Goal: Transaction & Acquisition: Purchase product/service

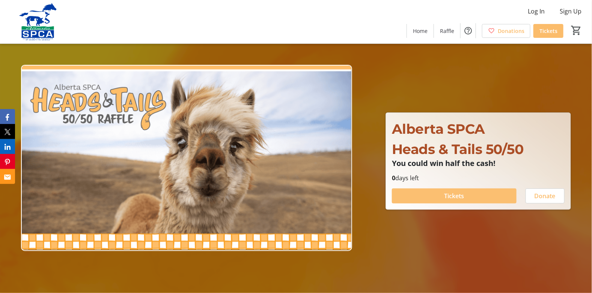
click at [460, 193] on span "Tickets" at bounding box center [454, 196] width 20 height 9
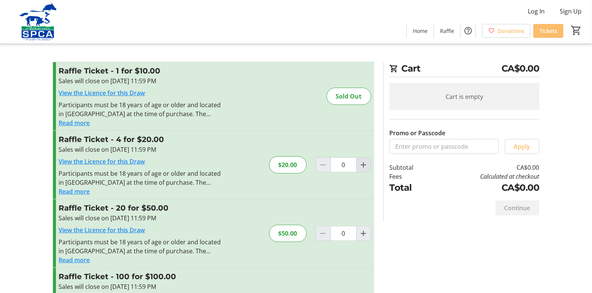
click at [367, 164] on mat-icon "Increment by one" at bounding box center [363, 165] width 9 height 9
type input "1"
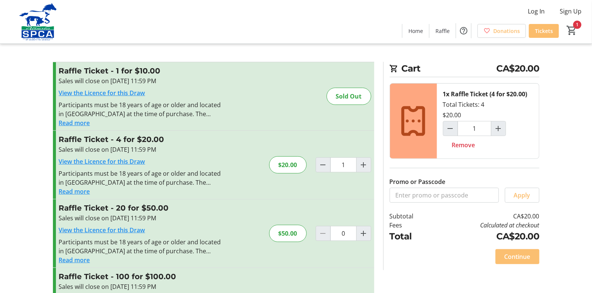
click at [520, 256] on span "Continue" at bounding box center [517, 256] width 26 height 9
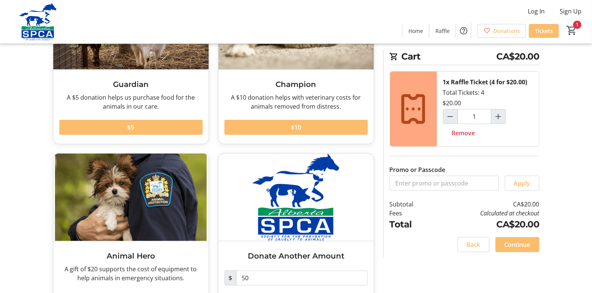
scroll to position [137, 0]
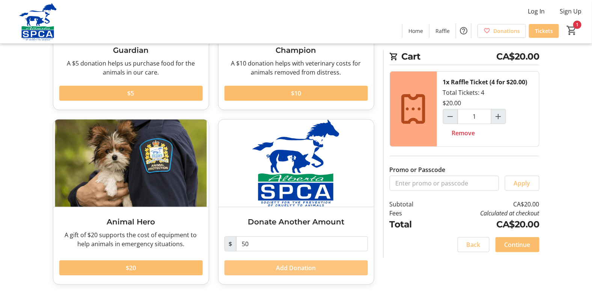
click at [291, 269] on span "Add Donation" at bounding box center [296, 268] width 40 height 9
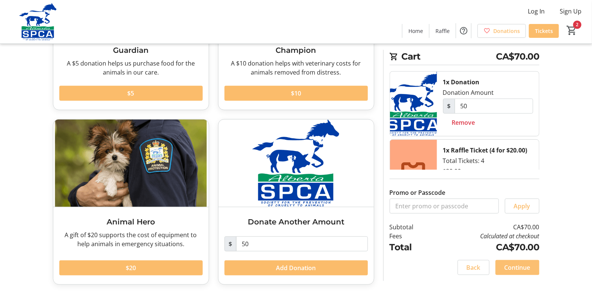
click at [518, 264] on span "Continue" at bounding box center [517, 267] width 26 height 9
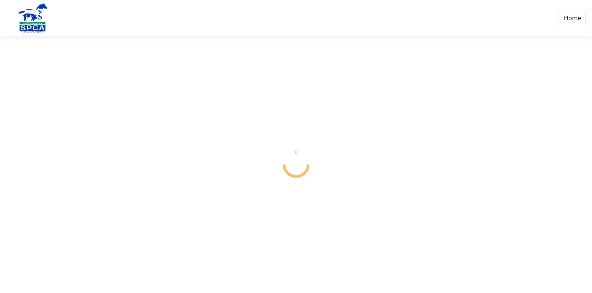
select select "CA"
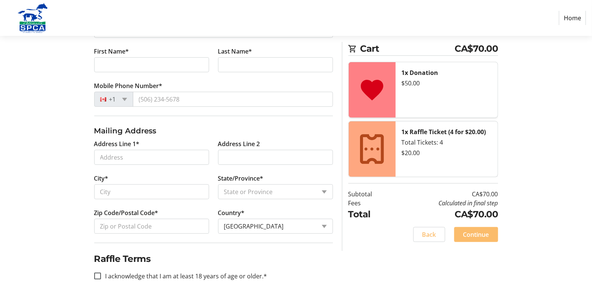
scroll to position [180, 0]
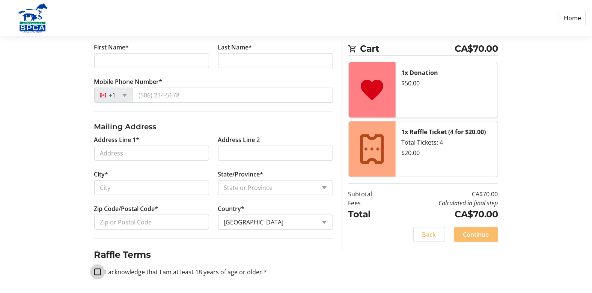
click at [100, 271] on input "I acknowledge that I am at least 18 years of age or older.*" at bounding box center [97, 272] width 7 height 7
checkbox input "true"
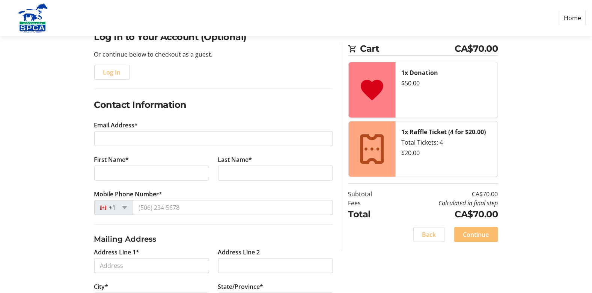
scroll to position [0, 0]
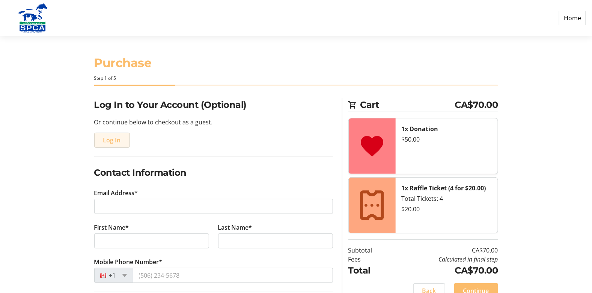
click at [115, 140] on span "Log In" at bounding box center [112, 140] width 18 height 9
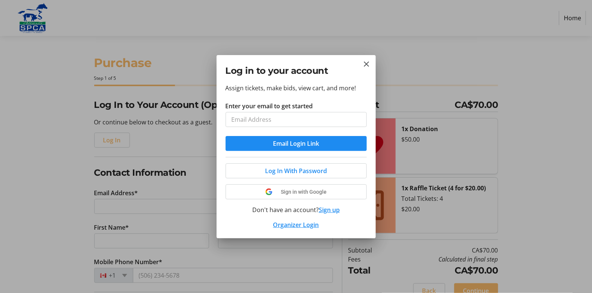
click at [251, 120] on input "Enter your email to get started" at bounding box center [295, 119] width 141 height 15
type input "[EMAIL_ADDRESS][DOMAIN_NAME]"
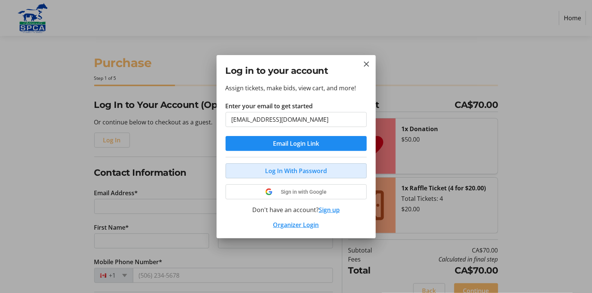
click at [274, 169] on span "Log In With Password" at bounding box center [296, 171] width 62 height 9
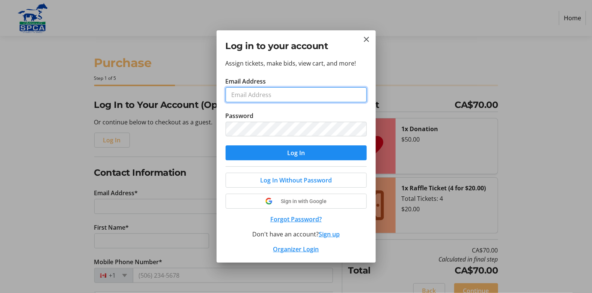
click at [245, 92] on input "Email Address" at bounding box center [295, 94] width 141 height 15
type input "[EMAIL_ADDRESS][DOMAIN_NAME]"
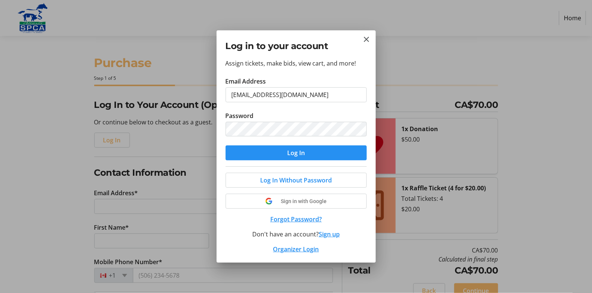
click at [319, 153] on span "submit" at bounding box center [295, 153] width 141 height 18
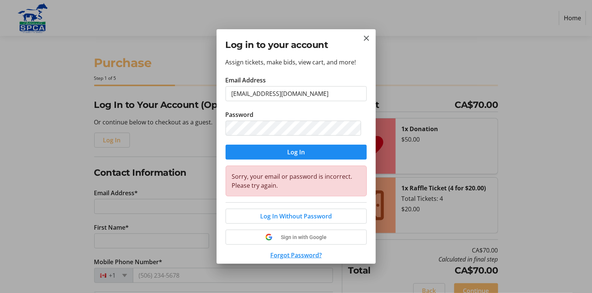
click at [54, 142] on div at bounding box center [296, 146] width 592 height 293
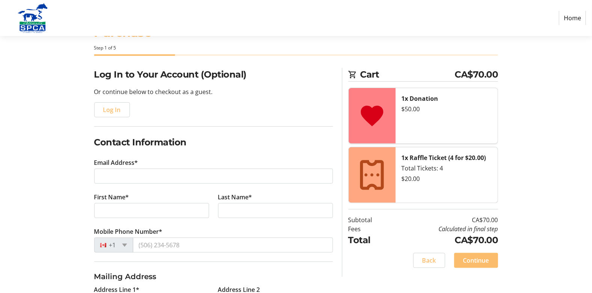
scroll to position [75, 0]
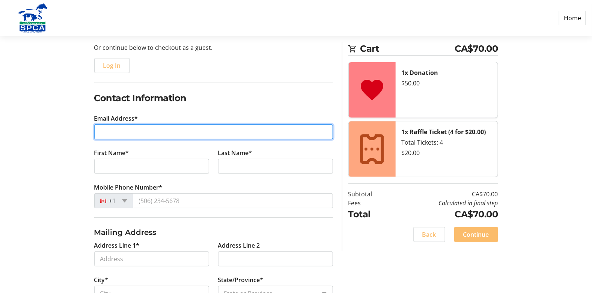
click at [119, 131] on input "Email Address*" at bounding box center [213, 132] width 239 height 15
type input "[EMAIL_ADDRESS][DOMAIN_NAME]"
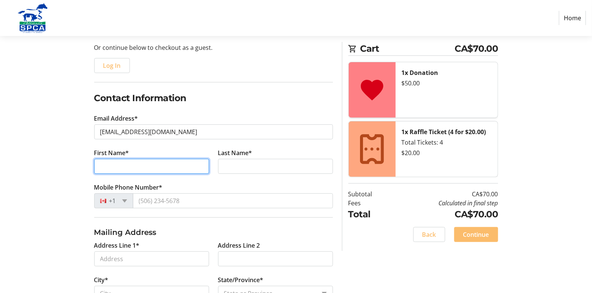
type input "[PERSON_NAME]"
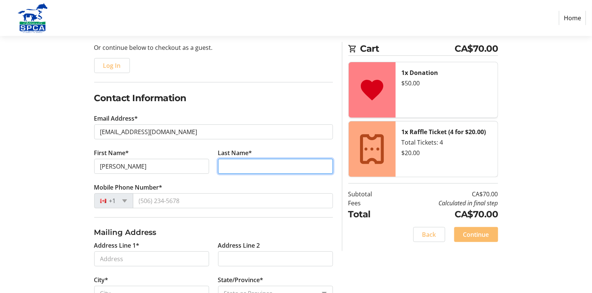
type input "[PERSON_NAME]"
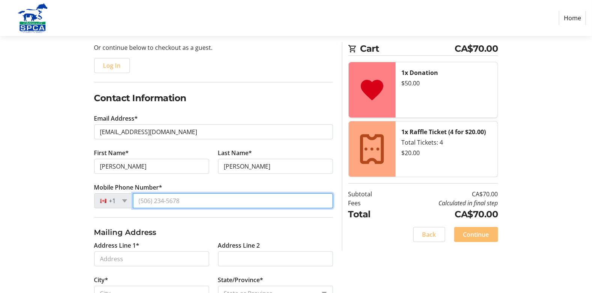
type input "[PHONE_NUMBER]"
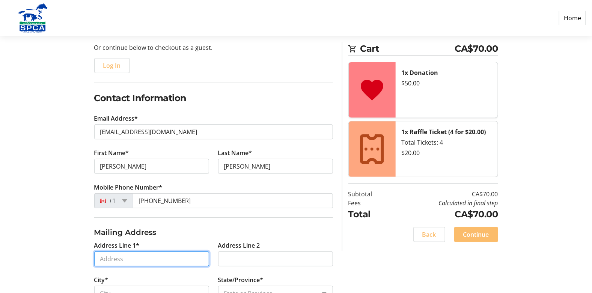
type input "[STREET_ADDRESS][PERSON_NAME]"
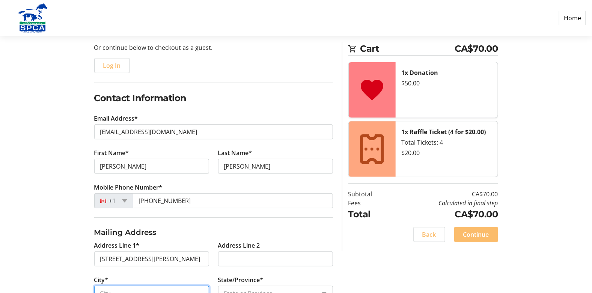
type input "[GEOGRAPHIC_DATA]"
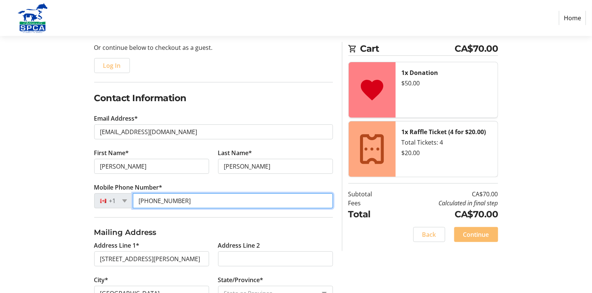
click at [186, 202] on input "[PHONE_NUMBER]" at bounding box center [233, 201] width 200 height 15
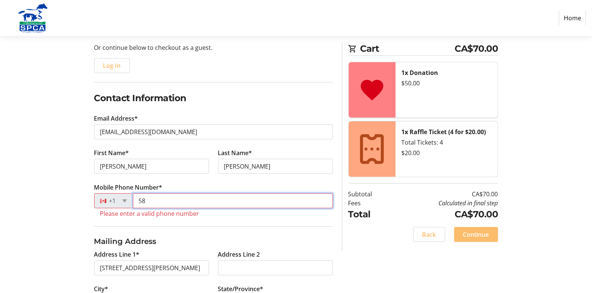
type input "5"
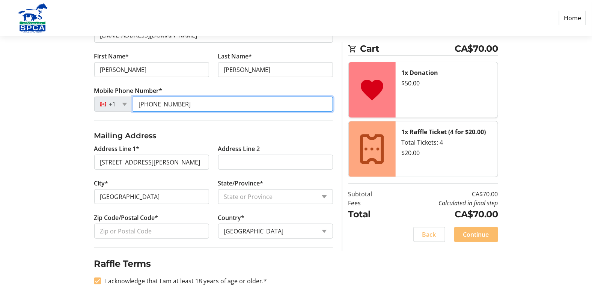
scroll to position [180, 0]
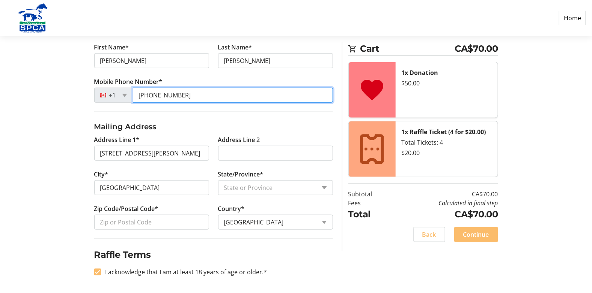
type input "[PHONE_NUMBER]"
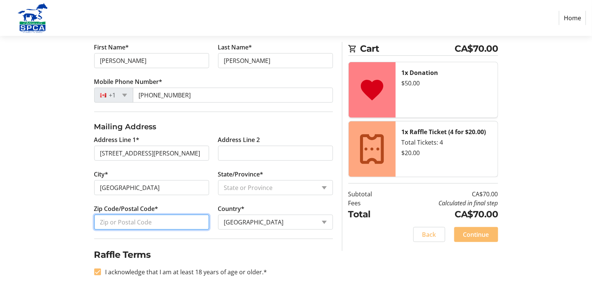
click at [116, 221] on input "Zip Code/Postal Code*" at bounding box center [151, 222] width 115 height 15
type input "T6V 1S7"
click at [479, 233] on span "Continue" at bounding box center [476, 234] width 26 height 9
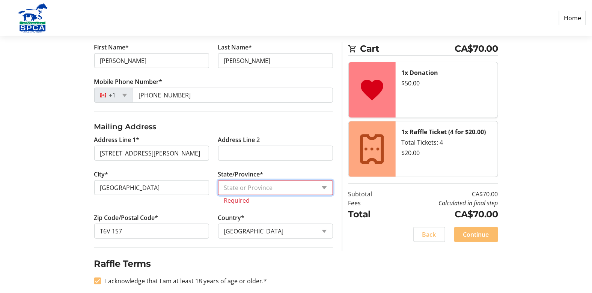
click at [257, 182] on select "State or Province State or Province [GEOGRAPHIC_DATA] [GEOGRAPHIC_DATA] [GEOGRA…" at bounding box center [275, 187] width 115 height 15
select select "AB"
click at [218, 180] on select "State or Province State or Province [GEOGRAPHIC_DATA] [GEOGRAPHIC_DATA] [GEOGRA…" at bounding box center [275, 187] width 115 height 15
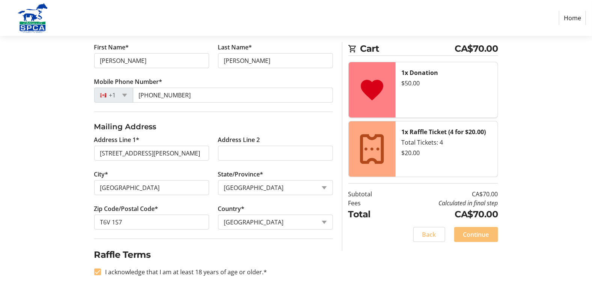
click at [479, 238] on span "Continue" at bounding box center [476, 234] width 26 height 9
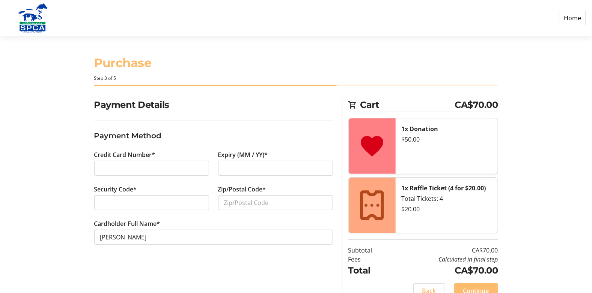
scroll to position [14, 0]
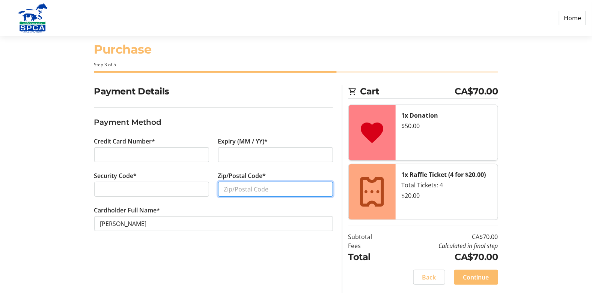
click at [243, 189] on input "Zip/Postal Code*" at bounding box center [275, 189] width 115 height 15
type input "T6V 1S7"
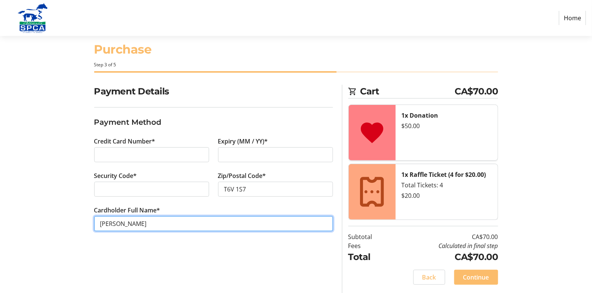
click at [121, 223] on input "[PERSON_NAME]" at bounding box center [213, 223] width 239 height 15
type input "[PERSON_NAME]"
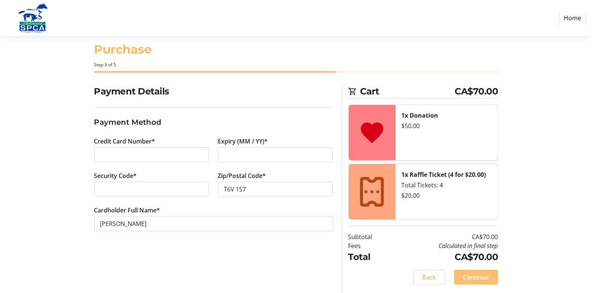
click at [481, 278] on span "Continue" at bounding box center [476, 277] width 26 height 9
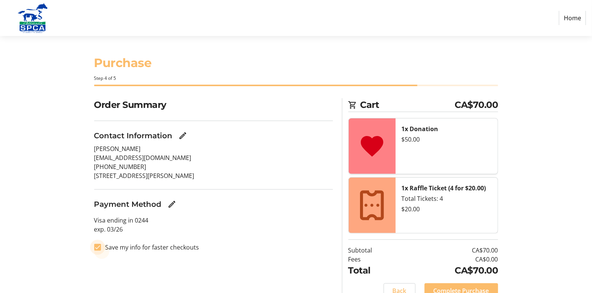
click at [97, 250] on input "Save my info for faster checkouts" at bounding box center [97, 247] width 7 height 7
checkbox input "false"
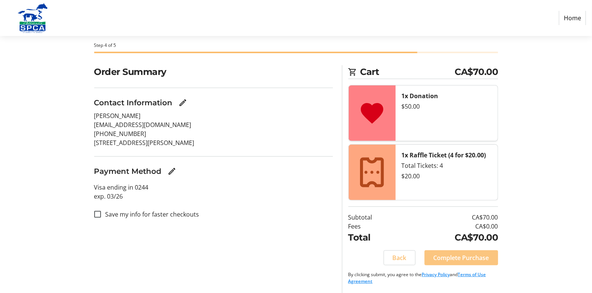
click at [468, 259] on span "Complete Purchase" at bounding box center [461, 258] width 56 height 9
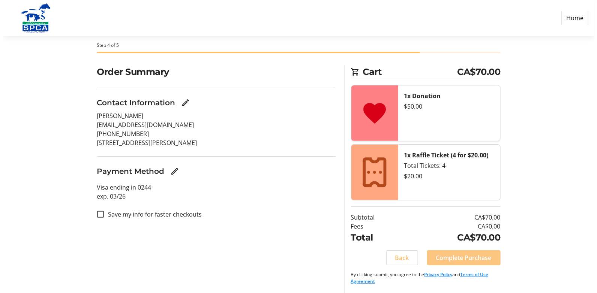
scroll to position [0, 0]
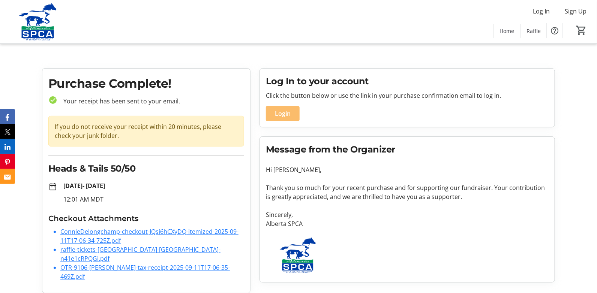
click at [90, 231] on link "ConnieDelongchamp-checkout-JQsj6hCXyDQ-itemized-2025-09-11T17-06-34-725Z.pdf" at bounding box center [149, 236] width 178 height 17
click at [107, 249] on link "raffle-tickets-[GEOGRAPHIC_DATA]-[GEOGRAPHIC_DATA]-n41e1cRPQGi.pdf" at bounding box center [140, 254] width 160 height 17
click at [86, 252] on link "raffle-tickets-[GEOGRAPHIC_DATA]-[GEOGRAPHIC_DATA]-n41e1cRPQGi.pdf" at bounding box center [140, 254] width 160 height 17
click at [83, 264] on link "OTR-9106-[PERSON_NAME]-tax-receipt-2025-09-11T17-06-35-469Z.pdf" at bounding box center [145, 272] width 170 height 17
